Goal: Task Accomplishment & Management: Use online tool/utility

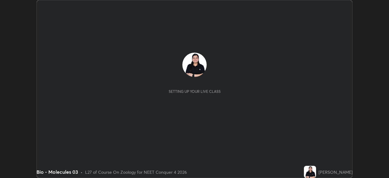
scroll to position [178, 388]
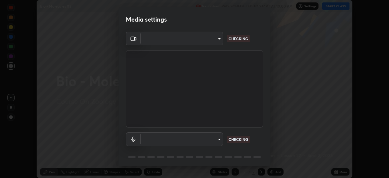
type input "f9c9e40c1fdfe5ebbc4e1433fe736b883486ebc84e0c1da292a4ca4c1bdb3432"
click at [219, 140] on body "Erase all Bio - Molecules 03 Recording WAS SCHEDULED TO START AT 10:00 AM Setti…" at bounding box center [194, 89] width 389 height 178
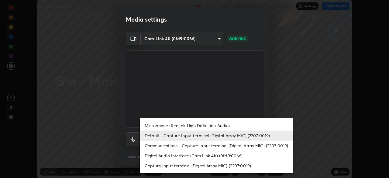
click at [214, 126] on li "Microphone (Realtek High Definition Audio)" at bounding box center [216, 125] width 153 height 10
type input "cc6b24f64f306b83a819cfe3ad69ec83db29d8ed6e53624fa730e1126e555d50"
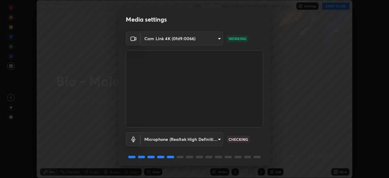
scroll to position [22, 0]
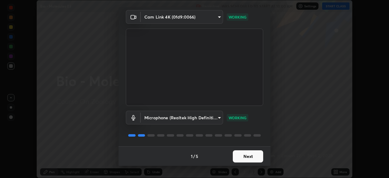
click at [247, 156] on button "Next" at bounding box center [248, 156] width 30 height 12
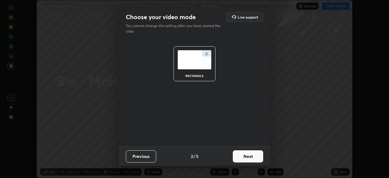
click at [247, 156] on button "Next" at bounding box center [248, 156] width 30 height 12
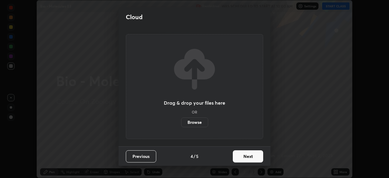
click at [250, 153] on button "Next" at bounding box center [248, 156] width 30 height 12
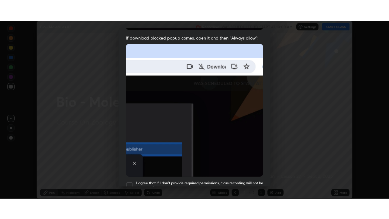
scroll to position [145, 0]
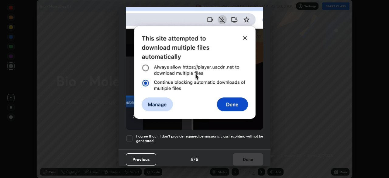
click at [131, 136] on div at bounding box center [129, 137] width 7 height 7
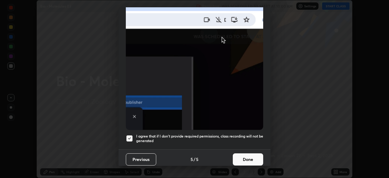
click at [250, 157] on button "Done" at bounding box center [248, 159] width 30 height 12
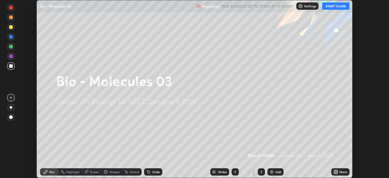
click at [335, 7] on button "START CLASS" at bounding box center [335, 5] width 27 height 7
click at [272, 172] on img at bounding box center [271, 171] width 5 height 5
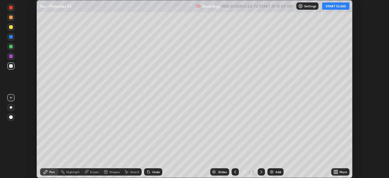
click at [338, 172] on icon at bounding box center [335, 171] width 5 height 5
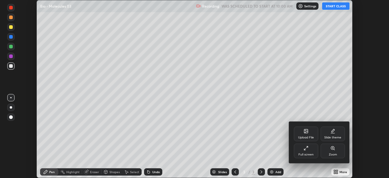
click at [307, 150] on div "Full screen" at bounding box center [306, 150] width 24 height 15
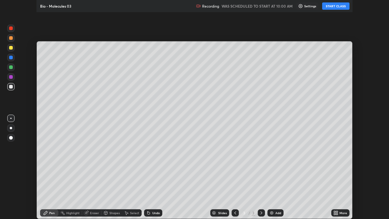
scroll to position [219, 389]
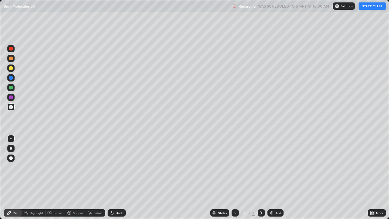
click at [370, 6] on button "START CLASS" at bounding box center [371, 5] width 27 height 7
click at [116, 177] on div "Undo" at bounding box center [116, 212] width 18 height 7
click at [11, 149] on div at bounding box center [11, 148] width 2 height 2
click at [11, 148] on div at bounding box center [11, 148] width 2 height 2
click at [10, 148] on div at bounding box center [11, 148] width 2 height 2
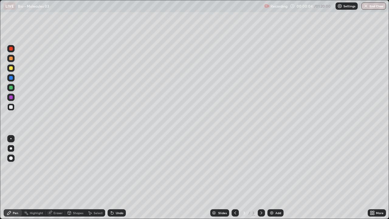
click at [11, 148] on div at bounding box center [11, 148] width 2 height 2
click at [12, 67] on div at bounding box center [11, 68] width 4 height 4
click at [12, 104] on div at bounding box center [10, 106] width 7 height 7
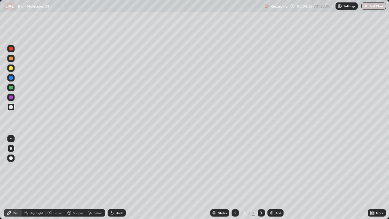
click at [12, 97] on div at bounding box center [11, 97] width 4 height 4
click at [12, 107] on div at bounding box center [11, 107] width 4 height 4
click at [11, 107] on div at bounding box center [11, 107] width 4 height 4
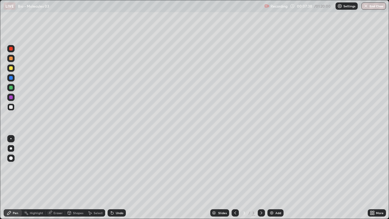
click at [116, 177] on div "Undo" at bounding box center [120, 212] width 8 height 3
click at [115, 177] on div "Undo" at bounding box center [116, 212] width 18 height 7
click at [273, 177] on div "Add" at bounding box center [275, 212] width 16 height 7
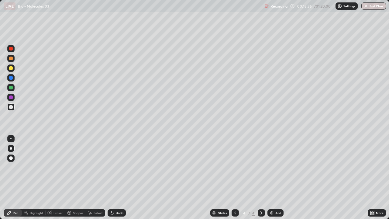
click at [10, 177] on icon at bounding box center [9, 212] width 5 height 5
click at [13, 68] on div at bounding box center [10, 67] width 7 height 7
click at [12, 107] on div at bounding box center [11, 107] width 4 height 4
click at [12, 105] on div at bounding box center [10, 106] width 7 height 7
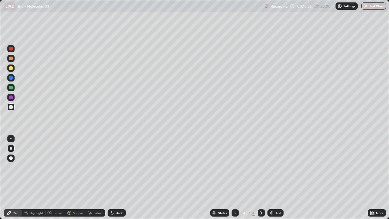
click at [12, 105] on div at bounding box center [10, 106] width 7 height 7
click at [71, 177] on icon at bounding box center [69, 212] width 5 height 5
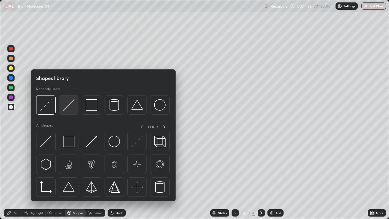
click at [70, 105] on img at bounding box center [69, 105] width 12 height 12
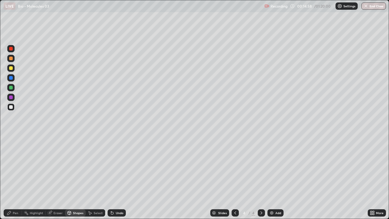
click at [9, 177] on icon at bounding box center [9, 213] width 4 height 4
click at [11, 68] on div at bounding box center [11, 68] width 4 height 4
click at [12, 110] on div at bounding box center [10, 106] width 7 height 7
click at [76, 177] on div "Shapes" at bounding box center [78, 212] width 10 height 3
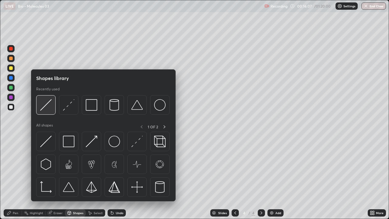
click at [52, 104] on div at bounding box center [45, 104] width 19 height 19
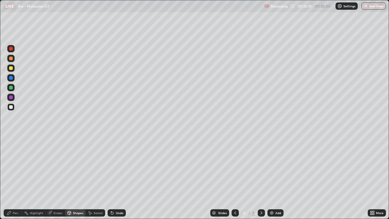
click at [117, 177] on div "Undo" at bounding box center [120, 212] width 8 height 3
click at [13, 177] on div "Pen" at bounding box center [15, 212] width 5 height 3
click at [10, 69] on div at bounding box center [11, 68] width 4 height 4
click at [11, 107] on div at bounding box center [11, 107] width 4 height 4
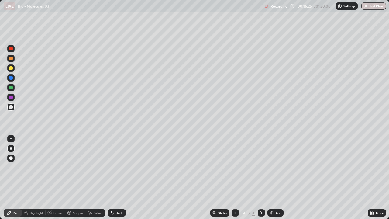
click at [11, 107] on div at bounding box center [11, 107] width 4 height 4
click at [12, 107] on div at bounding box center [11, 107] width 4 height 4
click at [11, 68] on div at bounding box center [11, 68] width 4 height 4
click at [14, 68] on div at bounding box center [10, 67] width 7 height 7
click at [12, 69] on div at bounding box center [11, 68] width 4 height 4
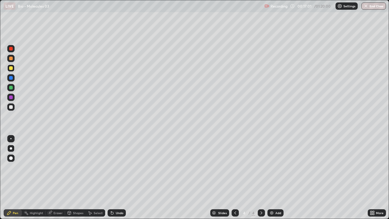
click at [11, 107] on div at bounding box center [11, 107] width 4 height 4
click at [274, 177] on div "Add" at bounding box center [275, 212] width 16 height 7
click at [13, 68] on div at bounding box center [10, 67] width 7 height 7
click at [12, 68] on div at bounding box center [11, 68] width 4 height 4
click at [116, 177] on div "Undo" at bounding box center [120, 212] width 8 height 3
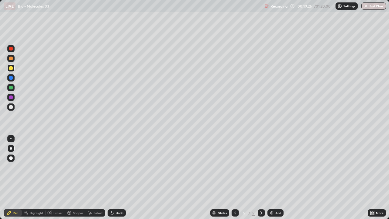
click at [12, 107] on div at bounding box center [11, 107] width 4 height 4
click at [14, 105] on div at bounding box center [10, 106] width 7 height 7
click at [11, 98] on div at bounding box center [11, 97] width 4 height 4
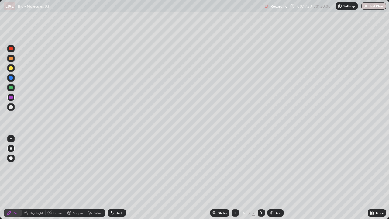
click at [11, 98] on div at bounding box center [11, 97] width 4 height 4
click at [116, 177] on div "Undo" at bounding box center [120, 212] width 8 height 3
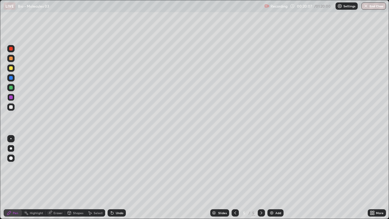
click at [114, 177] on div "Undo" at bounding box center [116, 212] width 18 height 7
click at [14, 107] on div at bounding box center [10, 106] width 7 height 7
click at [117, 177] on div "Undo" at bounding box center [120, 212] width 8 height 3
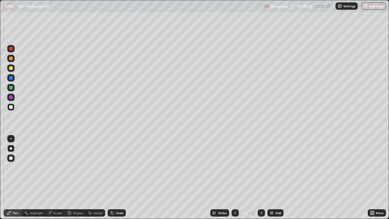
click at [116, 177] on div "Undo" at bounding box center [120, 212] width 8 height 3
click at [12, 97] on div at bounding box center [11, 97] width 4 height 4
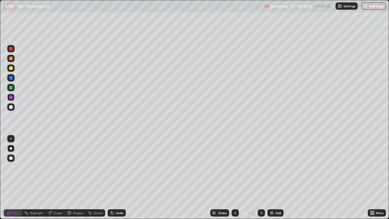
click at [271, 177] on img at bounding box center [271, 212] width 5 height 5
click at [12, 177] on div "Pen" at bounding box center [13, 212] width 18 height 7
click at [11, 68] on div at bounding box center [11, 68] width 4 height 4
click at [93, 177] on div "Select" at bounding box center [97, 212] width 9 height 3
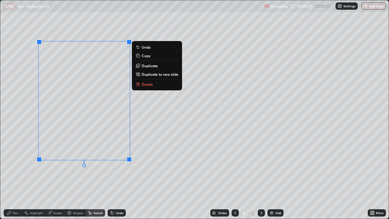
click at [149, 67] on p "Duplicate" at bounding box center [149, 65] width 16 height 5
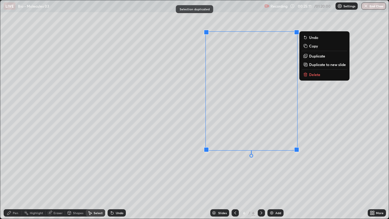
click at [168, 164] on div "0 ° Undo Copy Duplicate Duplicate to new slide Delete" at bounding box center [194, 109] width 388 height 218
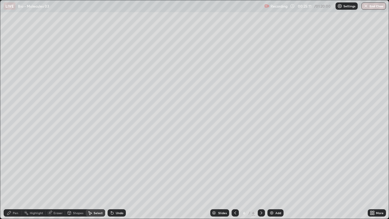
click at [54, 177] on div "Eraser" at bounding box center [55, 212] width 19 height 7
click at [11, 177] on div "Pen" at bounding box center [13, 212] width 18 height 7
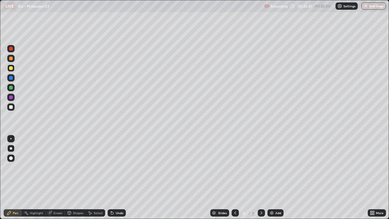
click at [12, 107] on div at bounding box center [11, 107] width 4 height 4
click at [13, 105] on div at bounding box center [10, 106] width 7 height 7
click at [273, 177] on div "Add" at bounding box center [275, 212] width 16 height 7
click at [74, 177] on div "Shapes" at bounding box center [75, 212] width 21 height 7
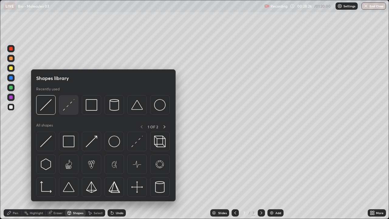
click at [70, 105] on img at bounding box center [69, 105] width 12 height 12
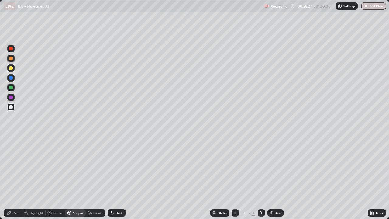
click at [9, 177] on icon at bounding box center [9, 213] width 4 height 4
click at [10, 177] on icon at bounding box center [9, 212] width 5 height 5
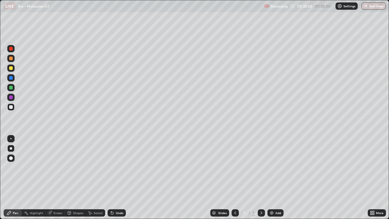
click at [74, 177] on div "Shapes" at bounding box center [78, 212] width 10 height 3
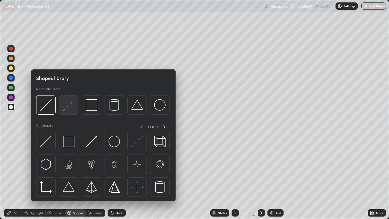
click at [71, 106] on img at bounding box center [69, 105] width 12 height 12
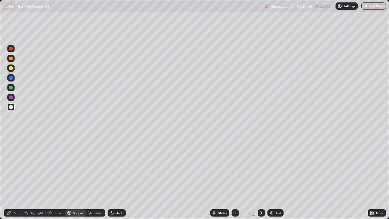
click at [17, 177] on div "Pen" at bounding box center [15, 212] width 5 height 3
click at [116, 177] on div "Undo" at bounding box center [120, 212] width 8 height 3
click at [273, 177] on img at bounding box center [271, 212] width 5 height 5
click at [8, 177] on icon at bounding box center [9, 213] width 4 height 4
click at [9, 70] on div at bounding box center [10, 67] width 7 height 7
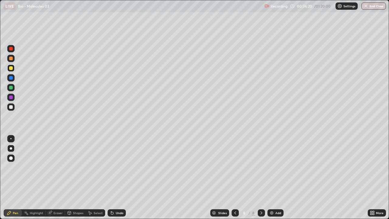
click at [12, 107] on div at bounding box center [11, 107] width 4 height 4
click at [13, 106] on div at bounding box center [10, 106] width 7 height 7
click at [12, 68] on div at bounding box center [11, 68] width 4 height 4
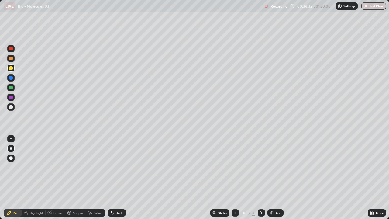
click at [12, 68] on div at bounding box center [11, 68] width 4 height 4
click at [11, 107] on div at bounding box center [11, 107] width 4 height 4
click at [13, 109] on div at bounding box center [10, 106] width 7 height 7
click at [12, 108] on div at bounding box center [11, 107] width 4 height 4
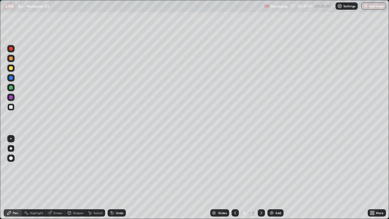
click at [12, 108] on div at bounding box center [11, 107] width 4 height 4
click at [10, 67] on div at bounding box center [11, 68] width 4 height 4
click at [11, 67] on div at bounding box center [11, 68] width 4 height 4
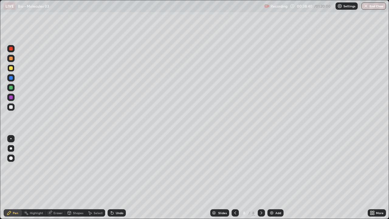
click at [11, 106] on div at bounding box center [11, 107] width 4 height 4
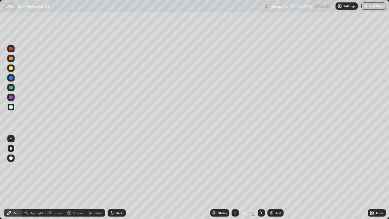
click at [12, 69] on div at bounding box center [11, 68] width 4 height 4
click at [11, 67] on div at bounding box center [11, 68] width 4 height 4
click at [12, 107] on div at bounding box center [11, 107] width 4 height 4
click at [12, 106] on div at bounding box center [11, 107] width 4 height 4
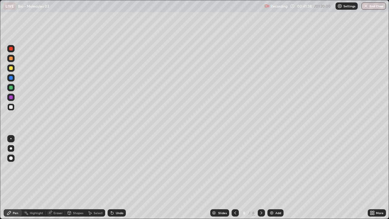
click at [277, 177] on div "Add" at bounding box center [275, 212] width 16 height 7
click at [10, 177] on icon at bounding box center [9, 213] width 4 height 4
click at [15, 69] on div at bounding box center [11, 68] width 10 height 10
click at [13, 68] on div at bounding box center [10, 67] width 7 height 7
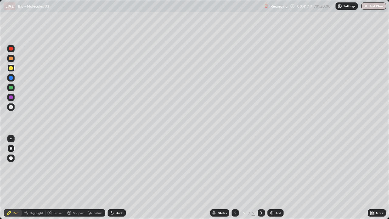
click at [12, 107] on div at bounding box center [11, 107] width 4 height 4
click at [11, 100] on div at bounding box center [10, 96] width 7 height 7
click at [12, 98] on div at bounding box center [11, 97] width 4 height 4
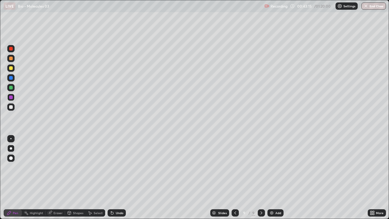
click at [12, 98] on div at bounding box center [11, 97] width 4 height 4
click at [12, 107] on div at bounding box center [11, 107] width 4 height 4
click at [12, 100] on div at bounding box center [10, 96] width 7 height 7
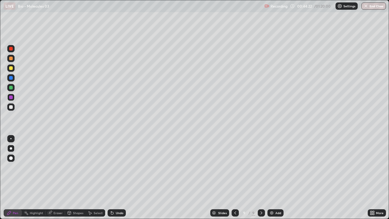
click at [12, 97] on div at bounding box center [11, 97] width 4 height 4
click at [11, 107] on div at bounding box center [11, 107] width 4 height 4
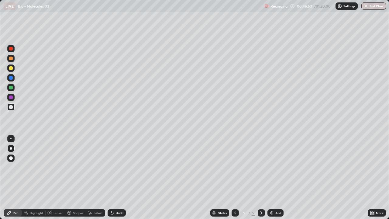
click at [273, 177] on img at bounding box center [271, 212] width 5 height 5
click at [12, 69] on div at bounding box center [10, 67] width 7 height 7
click at [13, 67] on div at bounding box center [10, 67] width 7 height 7
click at [12, 109] on div at bounding box center [10, 106] width 7 height 7
click at [13, 107] on div at bounding box center [10, 106] width 7 height 7
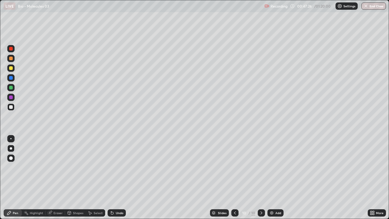
click at [13, 107] on div at bounding box center [10, 106] width 7 height 7
click at [14, 88] on div at bounding box center [10, 87] width 7 height 7
click at [11, 87] on div at bounding box center [11, 88] width 4 height 4
click at [116, 177] on div "Undo" at bounding box center [116, 212] width 18 height 7
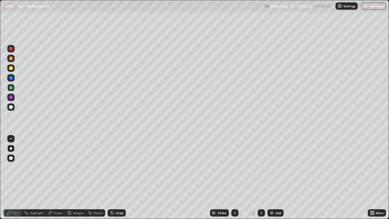
click at [273, 177] on img at bounding box center [271, 212] width 5 height 5
click at [12, 177] on div "Pen" at bounding box center [13, 212] width 18 height 7
click at [12, 69] on div at bounding box center [11, 68] width 4 height 4
click at [13, 107] on div at bounding box center [10, 106] width 7 height 7
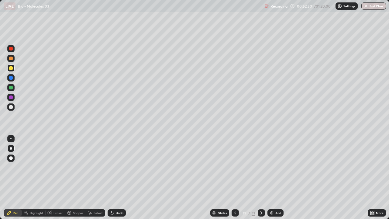
click at [14, 105] on div at bounding box center [10, 106] width 7 height 7
click at [116, 177] on div "Undo" at bounding box center [116, 212] width 18 height 7
click at [277, 177] on div "Add" at bounding box center [278, 212] width 6 height 3
click at [13, 67] on div at bounding box center [10, 67] width 7 height 7
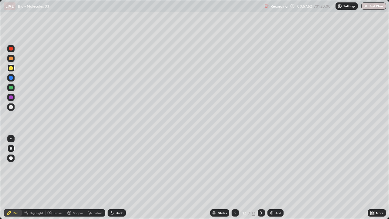
click at [12, 107] on div at bounding box center [11, 107] width 4 height 4
click at [12, 99] on div at bounding box center [11, 97] width 4 height 4
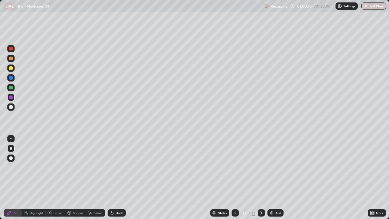
click at [12, 99] on div at bounding box center [11, 97] width 4 height 4
click at [11, 108] on div at bounding box center [11, 107] width 4 height 4
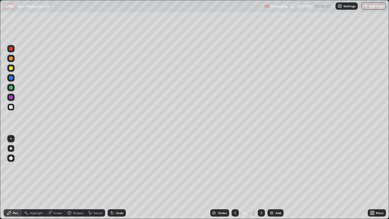
click at [11, 97] on div at bounding box center [11, 97] width 4 height 4
click at [116, 177] on div "Undo" at bounding box center [120, 212] width 8 height 3
click at [12, 108] on div at bounding box center [11, 107] width 4 height 4
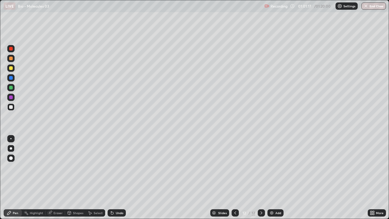
click at [12, 108] on div at bounding box center [11, 107] width 4 height 4
click at [234, 177] on icon at bounding box center [235, 212] width 5 height 5
click at [260, 177] on icon at bounding box center [261, 212] width 5 height 5
click at [271, 177] on img at bounding box center [271, 212] width 5 height 5
click at [9, 177] on div "Pen" at bounding box center [13, 212] width 18 height 7
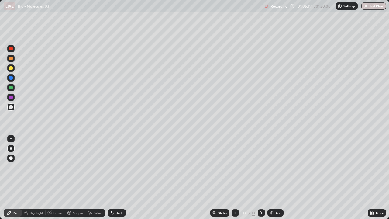
click at [11, 68] on div at bounding box center [11, 68] width 4 height 4
click at [14, 108] on div at bounding box center [10, 106] width 7 height 7
click at [117, 177] on div "Undo" at bounding box center [116, 212] width 18 height 7
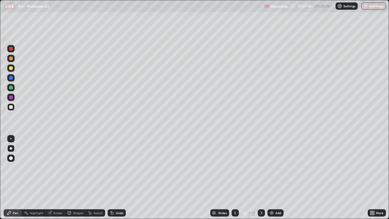
click at [117, 177] on div "Undo" at bounding box center [120, 212] width 8 height 3
click at [269, 177] on img at bounding box center [271, 212] width 5 height 5
click at [9, 177] on icon at bounding box center [9, 213] width 4 height 4
click at [12, 68] on div at bounding box center [11, 68] width 4 height 4
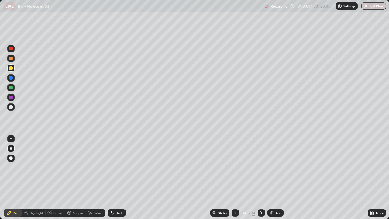
click at [12, 107] on div at bounding box center [11, 107] width 4 height 4
click at [13, 107] on div at bounding box center [10, 106] width 7 height 7
click at [13, 70] on div at bounding box center [10, 67] width 7 height 7
click at [11, 109] on div at bounding box center [10, 106] width 7 height 7
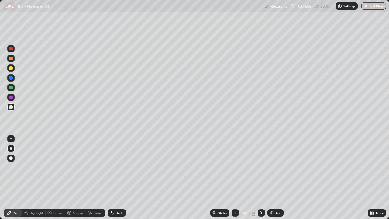
click at [11, 107] on div at bounding box center [11, 107] width 4 height 4
click at [14, 70] on div at bounding box center [10, 67] width 7 height 7
click at [14, 107] on div at bounding box center [10, 106] width 7 height 7
click at [12, 107] on div at bounding box center [11, 107] width 4 height 4
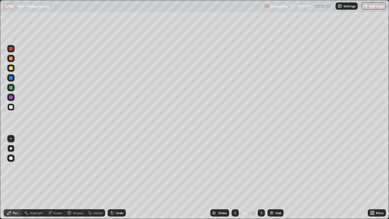
click at [116, 177] on div "Undo" at bounding box center [120, 212] width 8 height 3
click at [372, 7] on button "End Class" at bounding box center [374, 5] width 24 height 7
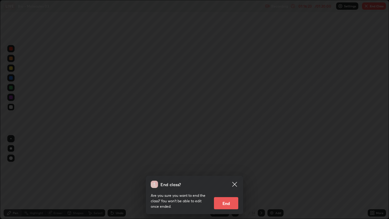
click at [224, 177] on button "End" at bounding box center [226, 203] width 24 height 12
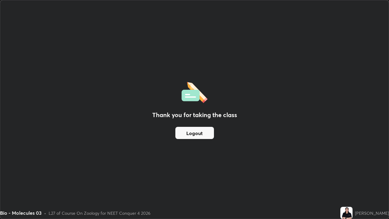
click at [205, 135] on button "Logout" at bounding box center [194, 133] width 39 height 12
